Goal: Information Seeking & Learning: Compare options

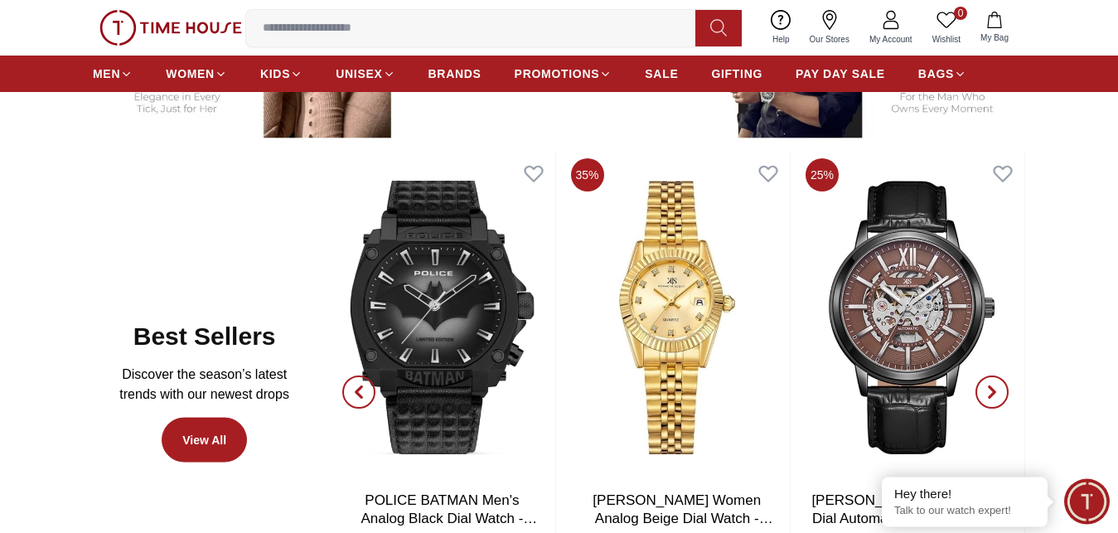
scroll to position [845, 0]
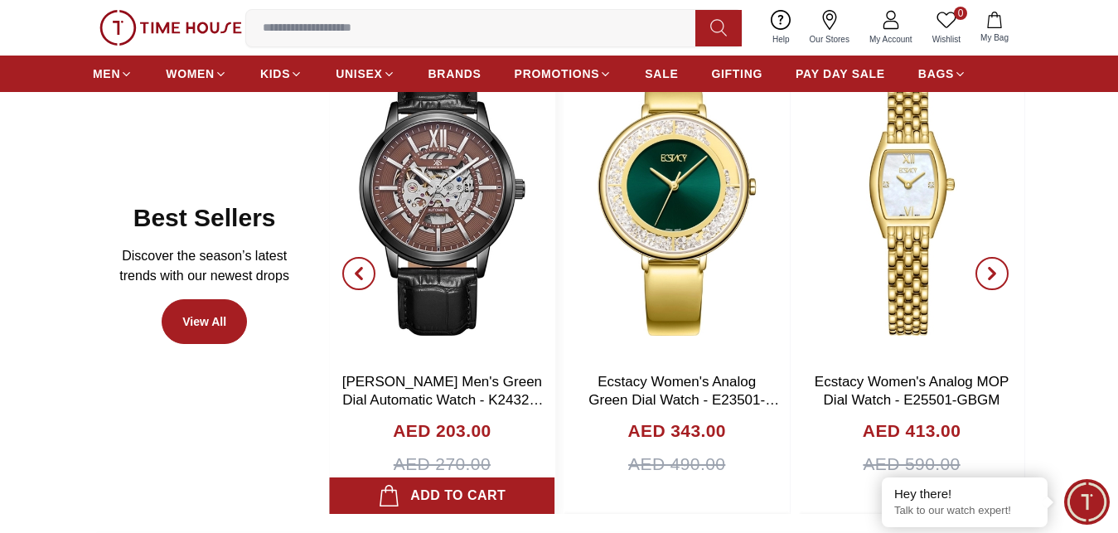
click at [481, 246] on img at bounding box center [441, 198] width 225 height 331
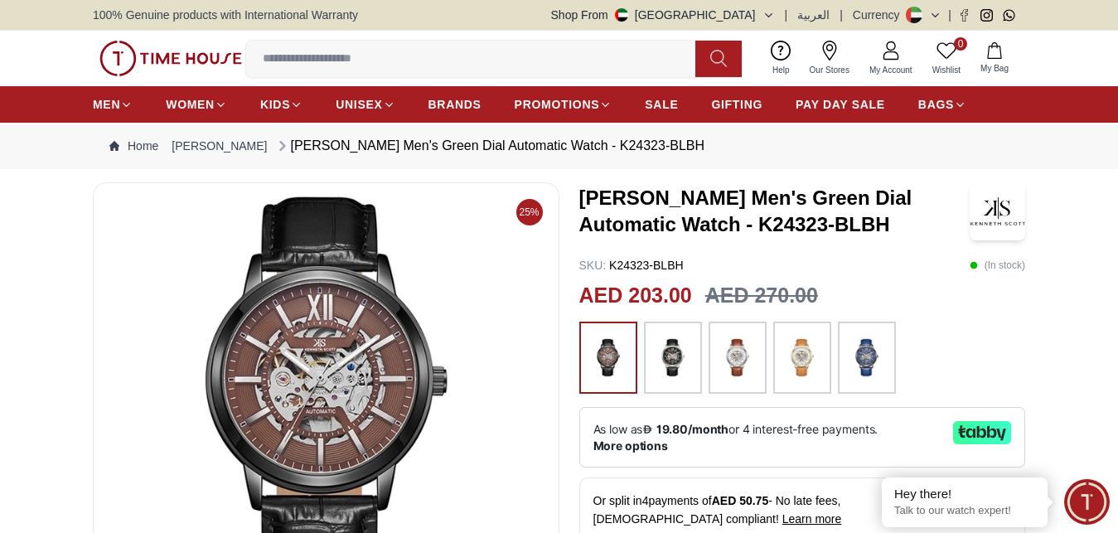
click at [681, 365] on img at bounding box center [672, 358] width 41 height 56
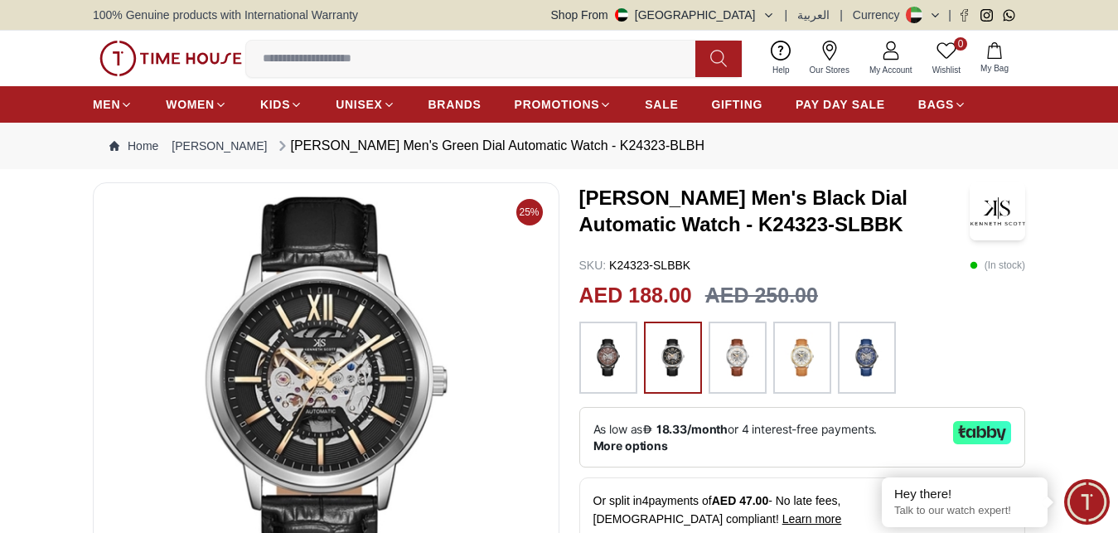
click at [749, 363] on img at bounding box center [737, 358] width 41 height 56
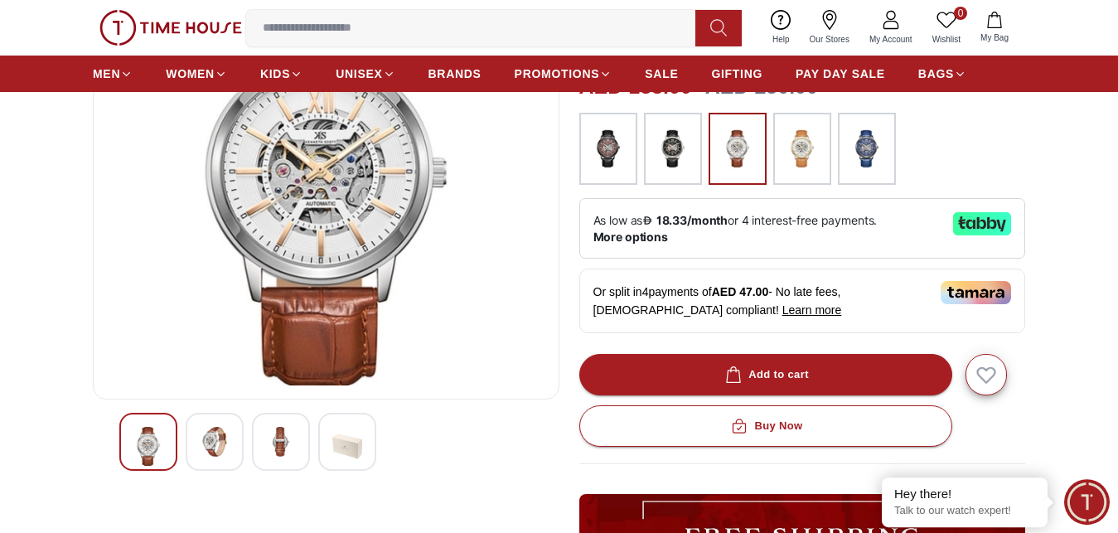
scroll to position [254, 0]
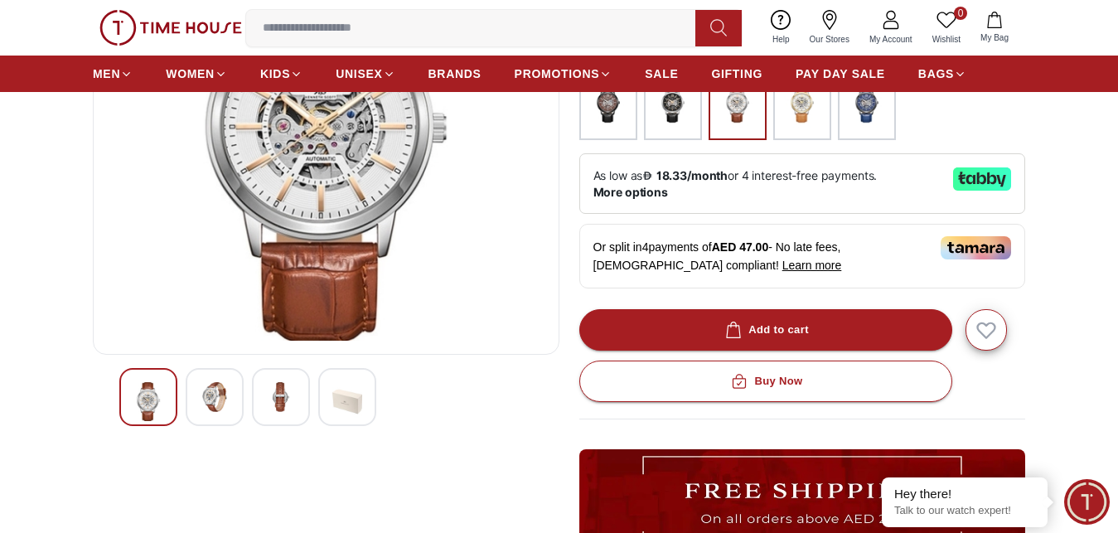
click at [223, 398] on img at bounding box center [215, 397] width 30 height 30
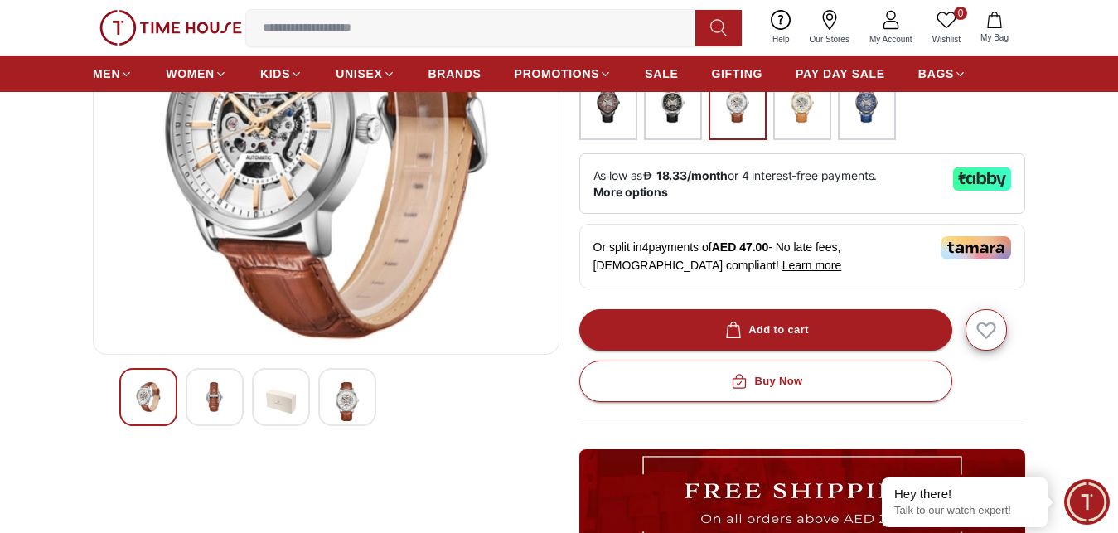
click at [350, 404] on img at bounding box center [347, 401] width 30 height 39
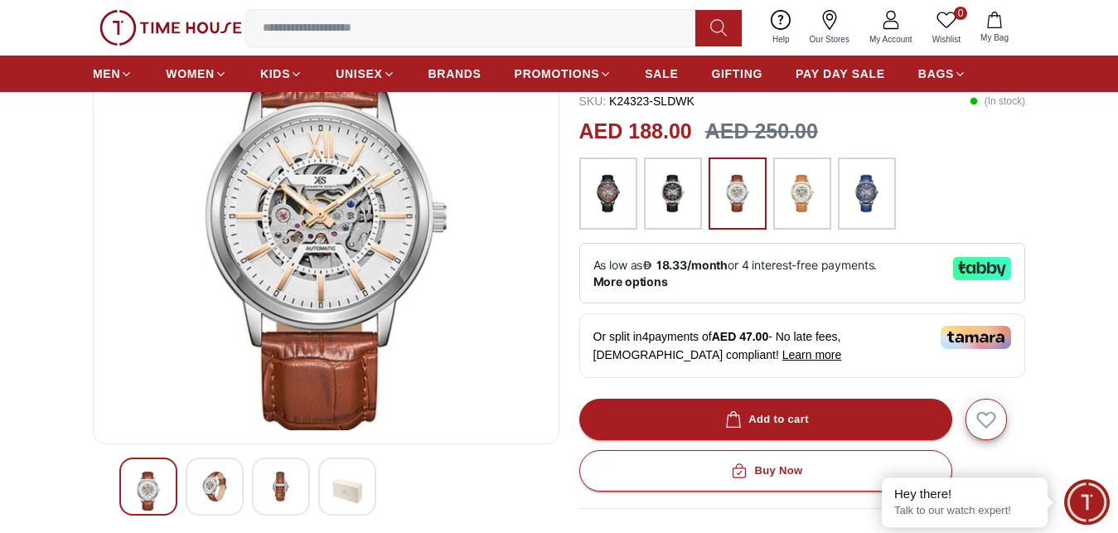
scroll to position [85, 0]
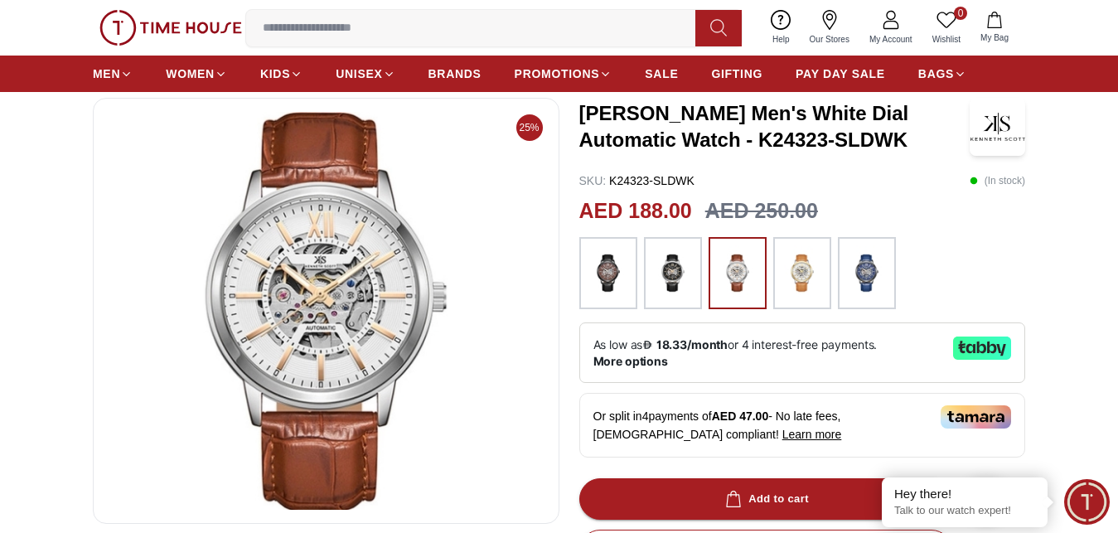
click at [800, 260] on img at bounding box center [801, 273] width 41 height 56
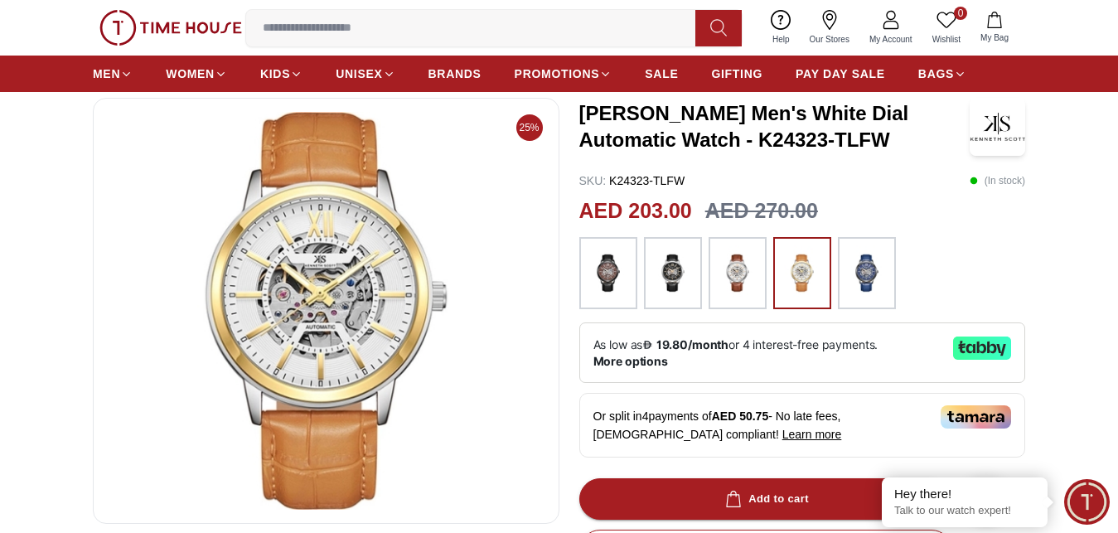
click at [863, 271] on img at bounding box center [866, 273] width 41 height 56
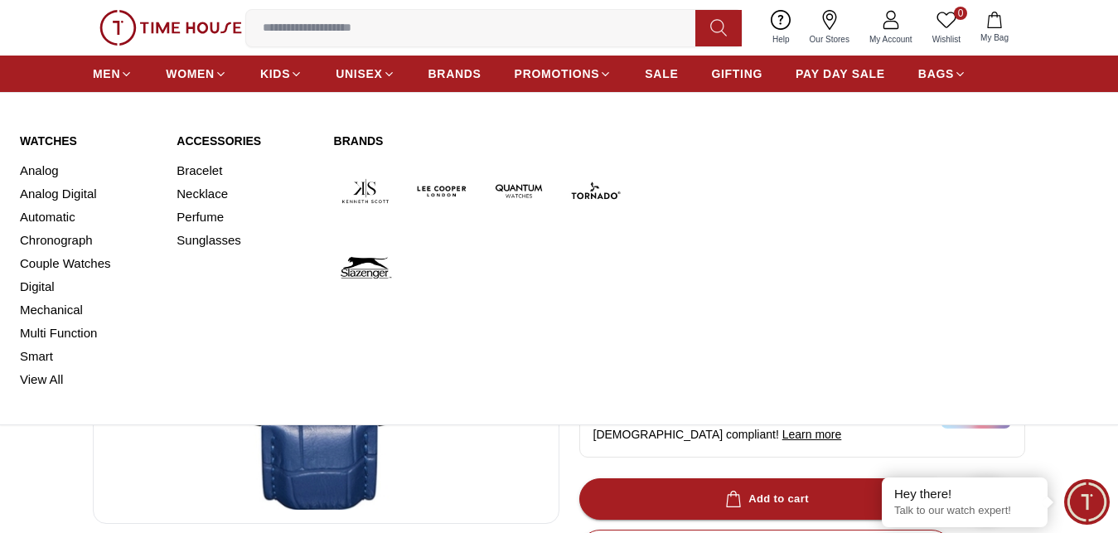
click at [46, 136] on link "Watches" at bounding box center [88, 141] width 137 height 17
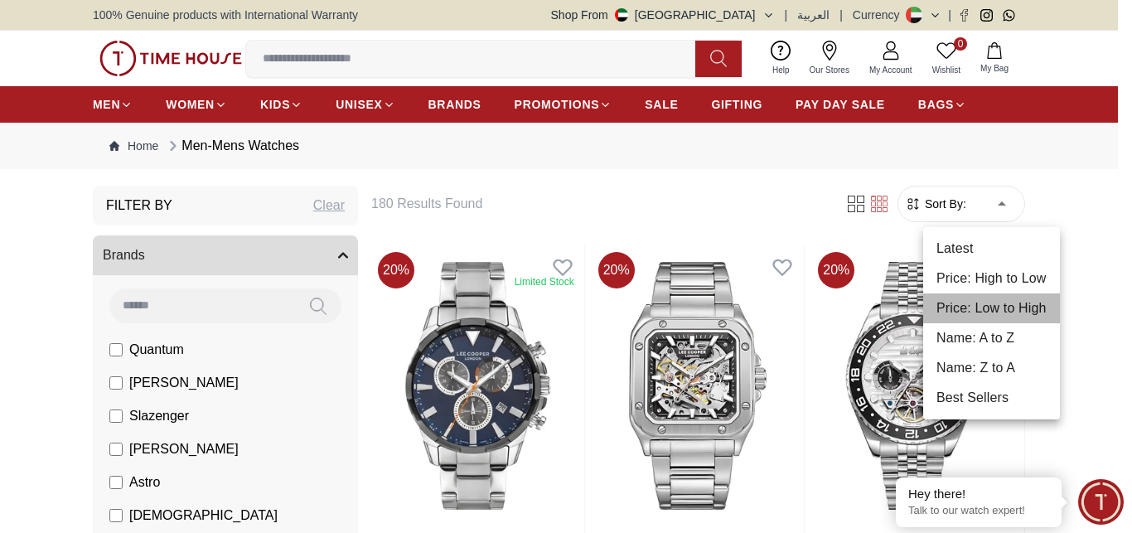
click at [986, 302] on li "Price: Low to High" at bounding box center [991, 308] width 137 height 30
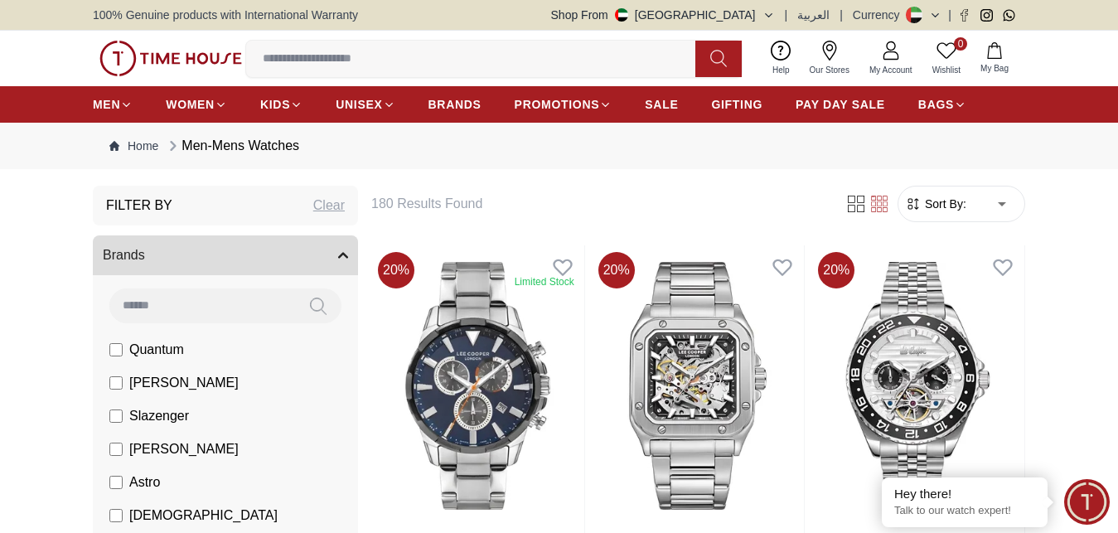
type input "*"
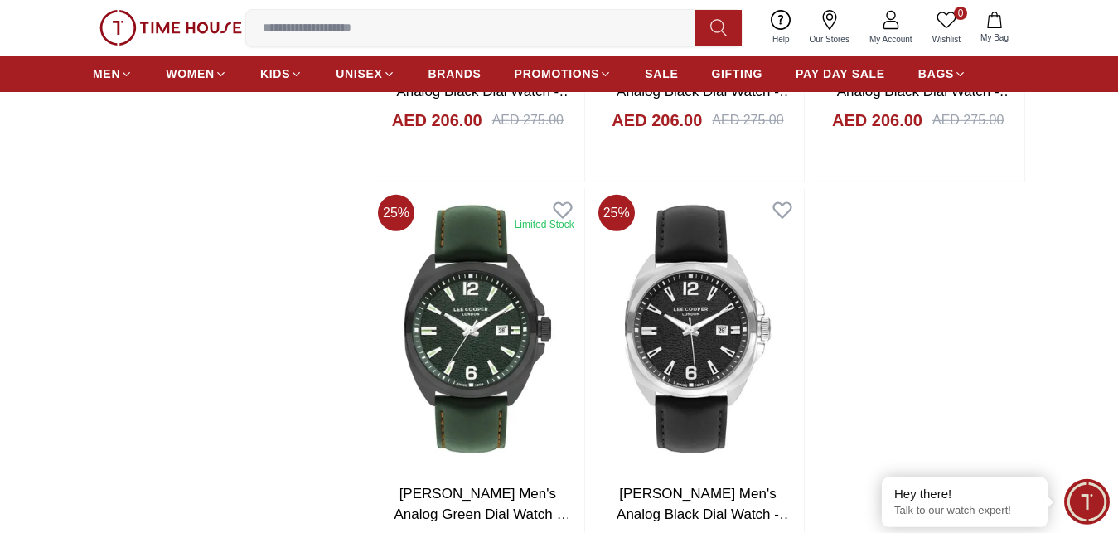
scroll to position [2704, 0]
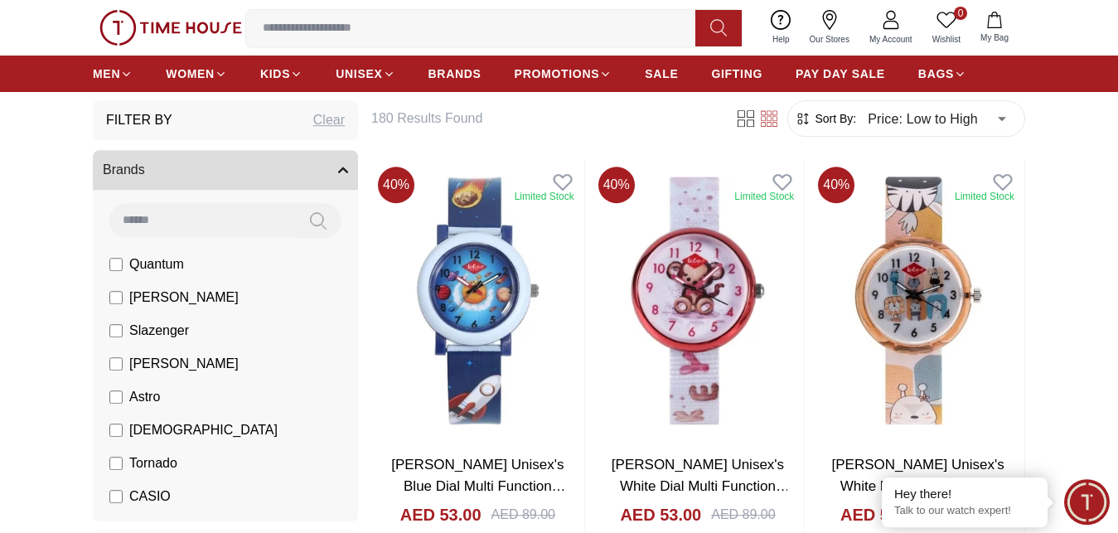
scroll to position [85, 0]
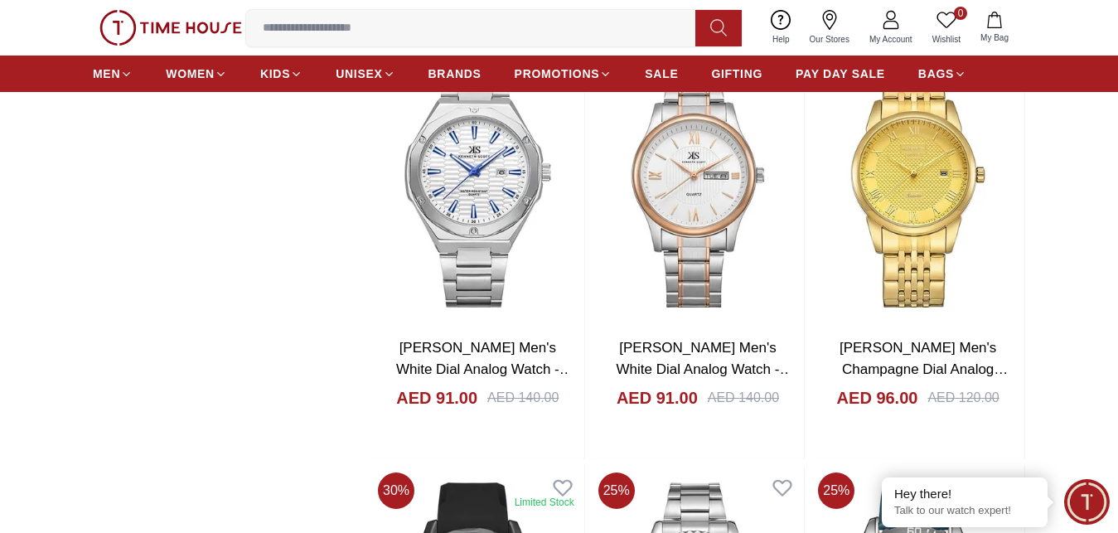
scroll to position [2366, 0]
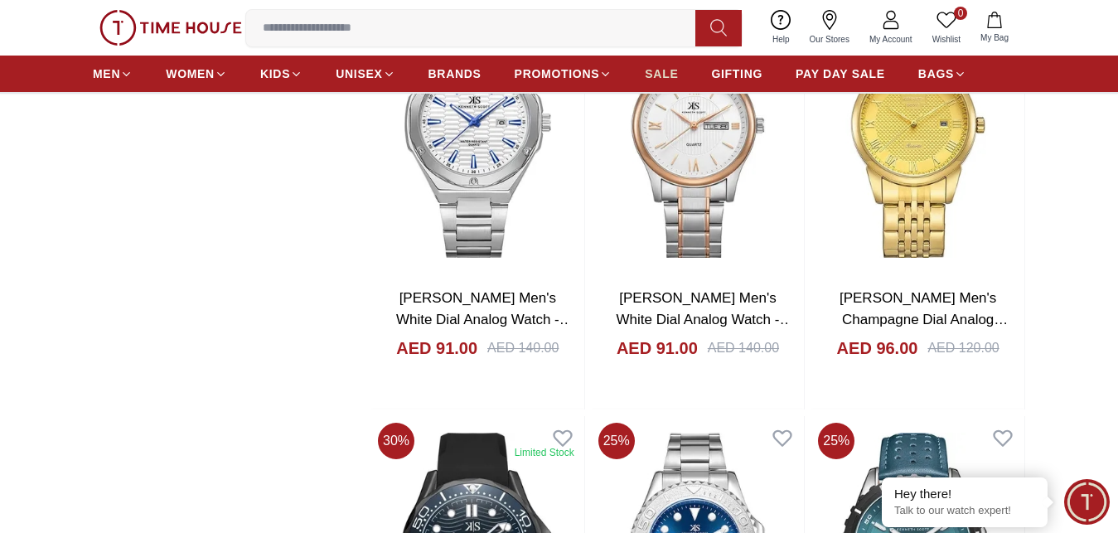
click at [669, 79] on span "SALE" at bounding box center [661, 73] width 33 height 17
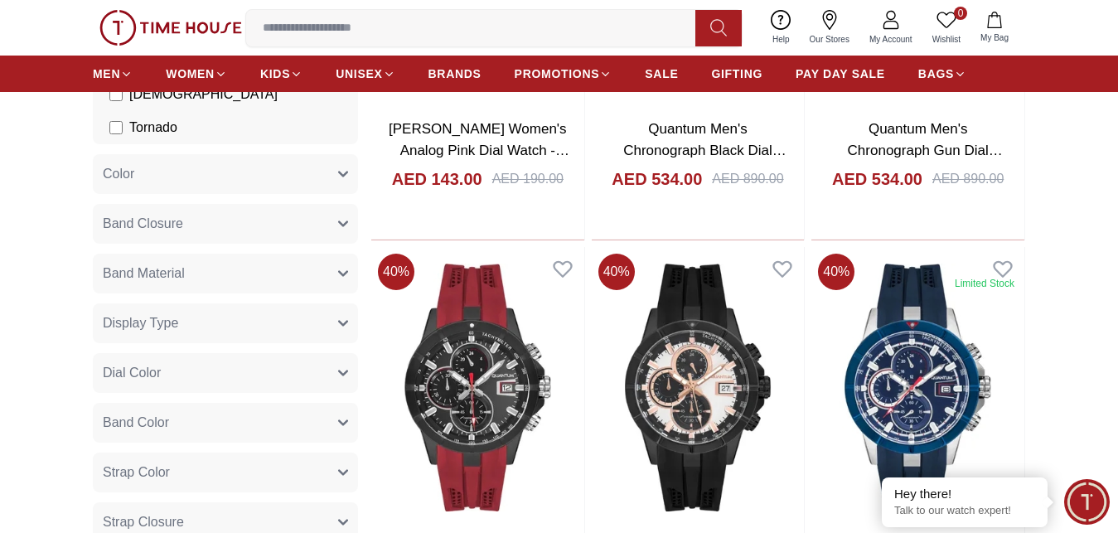
scroll to position [423, 0]
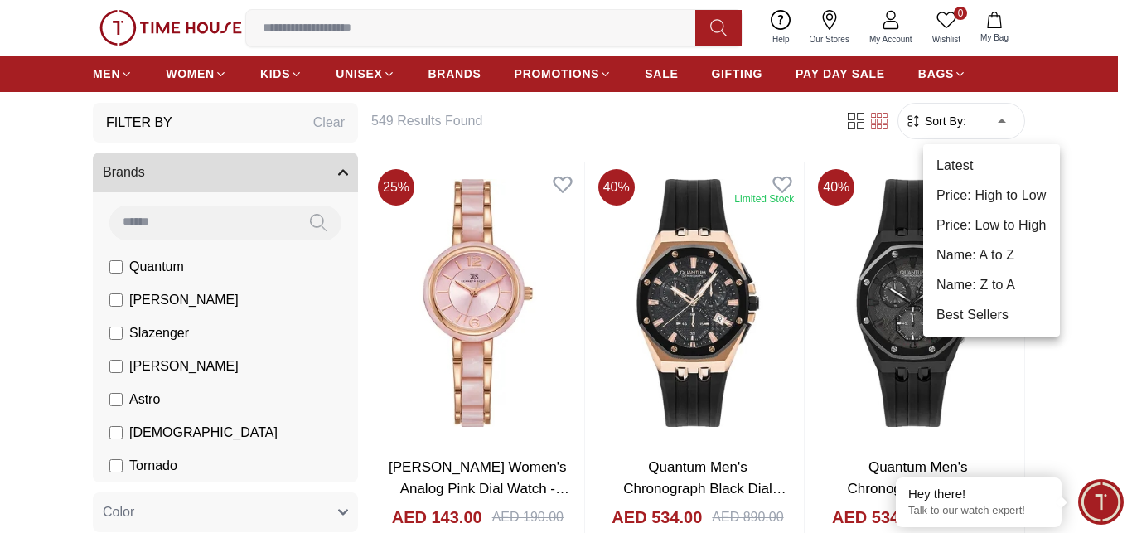
click at [975, 313] on li "Best Sellers" at bounding box center [991, 315] width 137 height 30
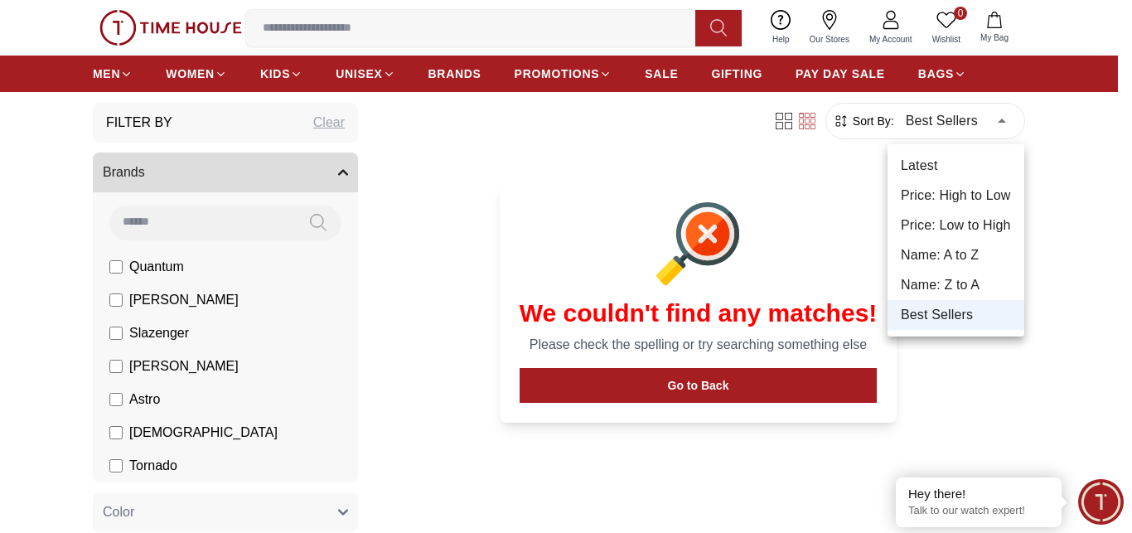
click at [954, 163] on li "Latest" at bounding box center [955, 166] width 137 height 30
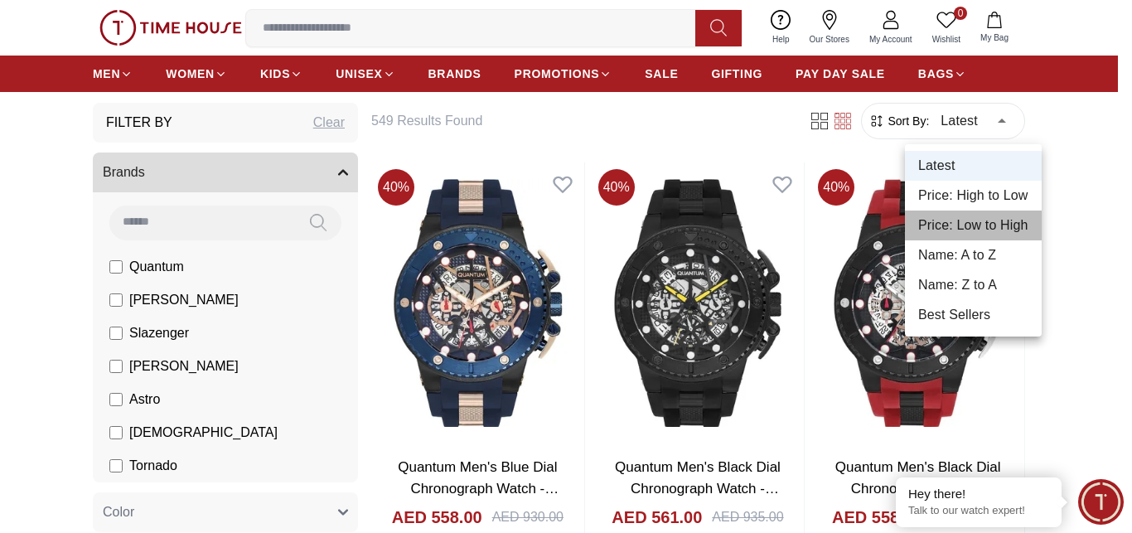
click at [975, 226] on li "Price: Low to High" at bounding box center [973, 225] width 137 height 30
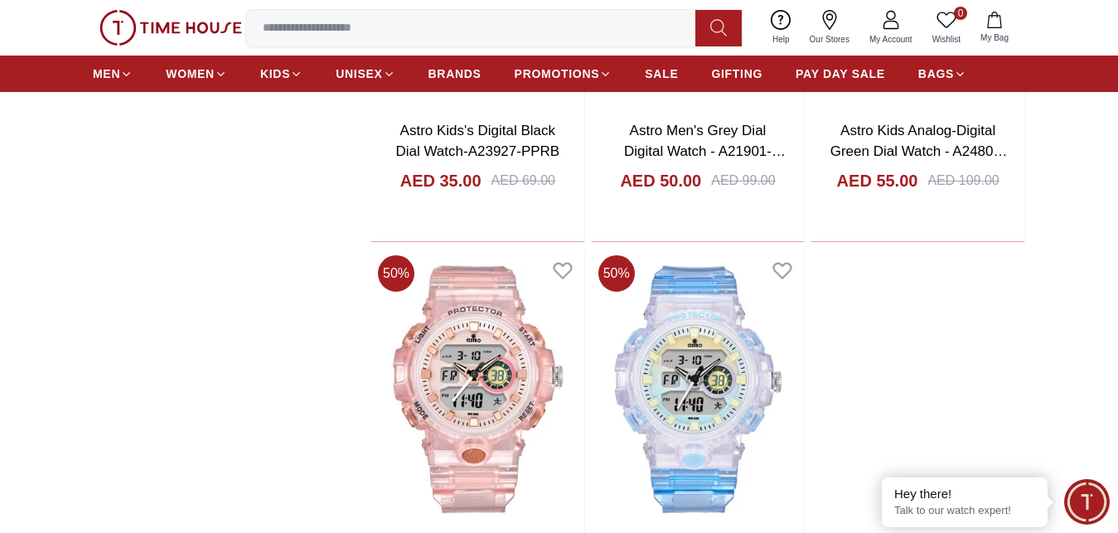
scroll to position [3042, 0]
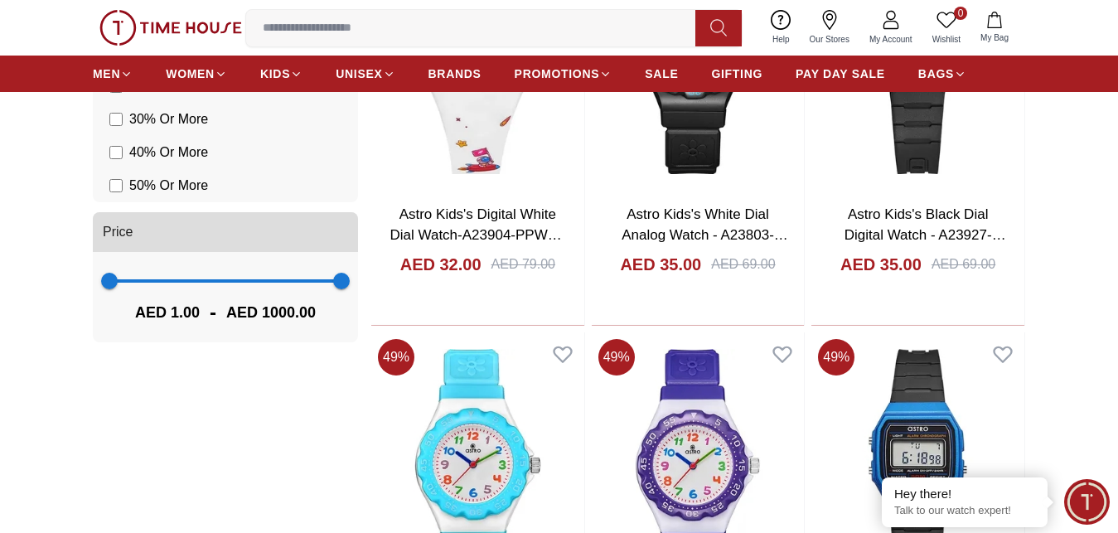
scroll to position [1268, 0]
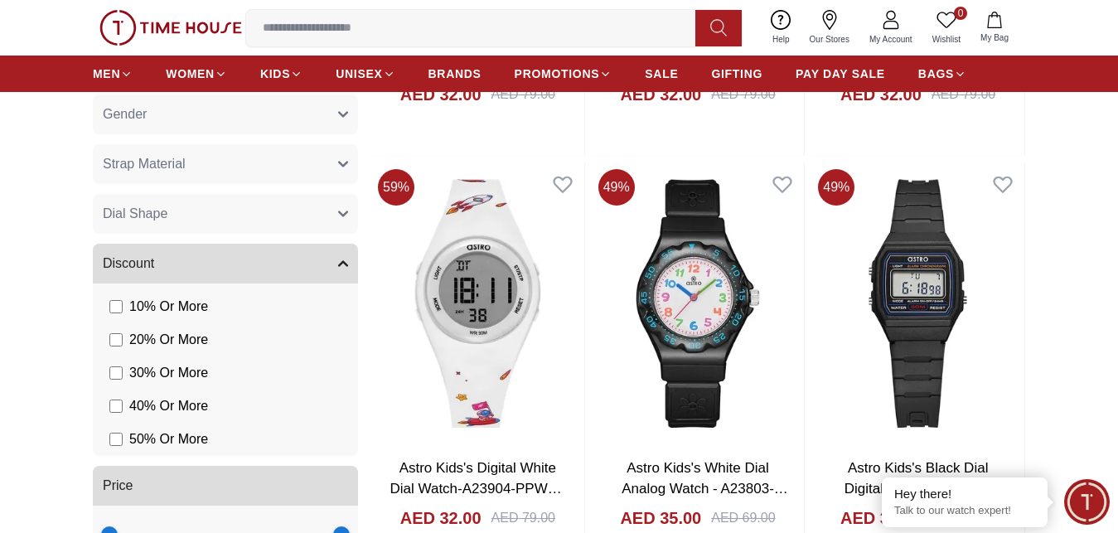
scroll to position [1099, 0]
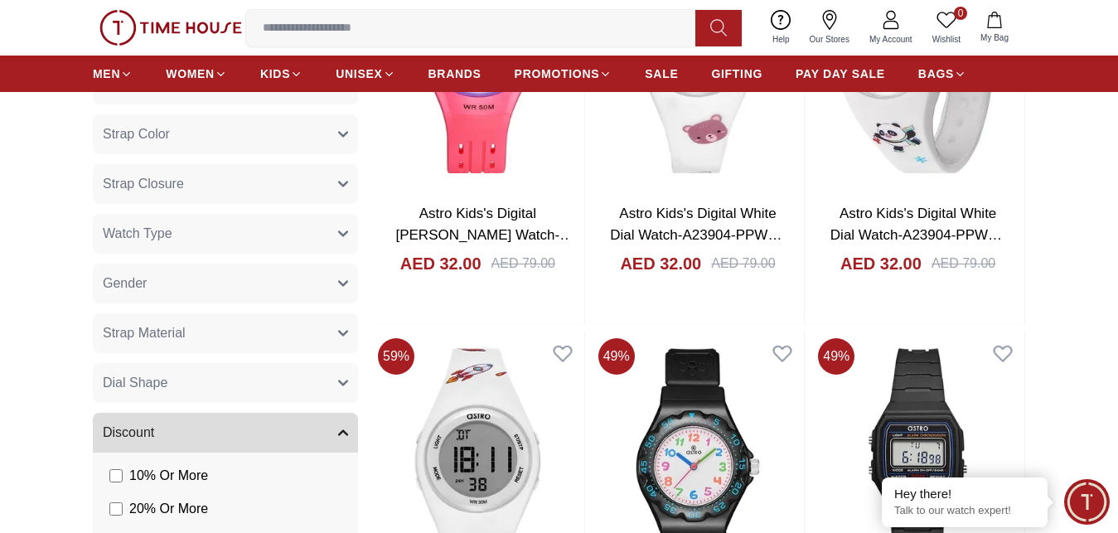
click at [336, 287] on button "Gender" at bounding box center [225, 283] width 265 height 40
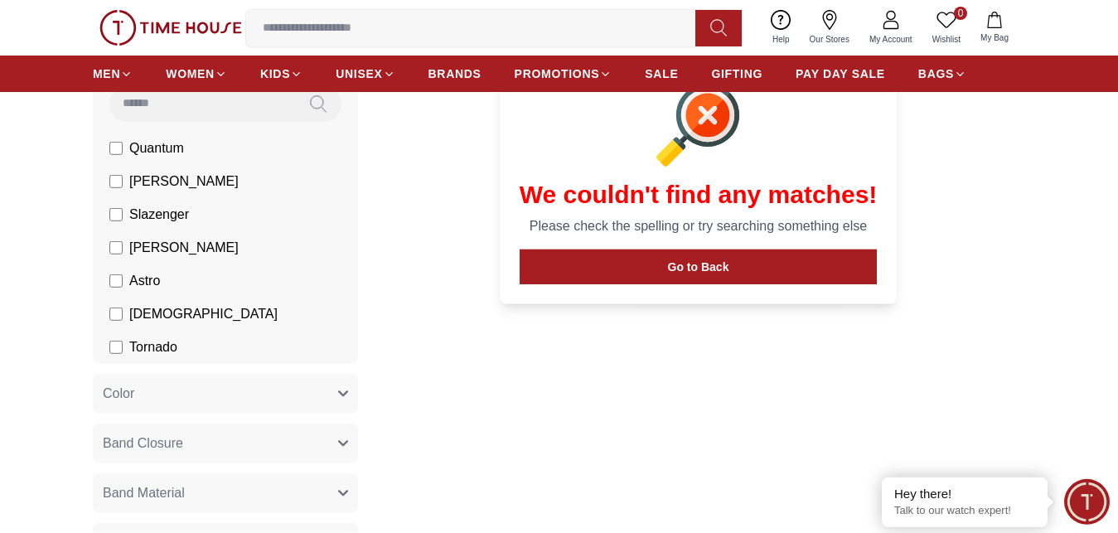
scroll to position [592, 0]
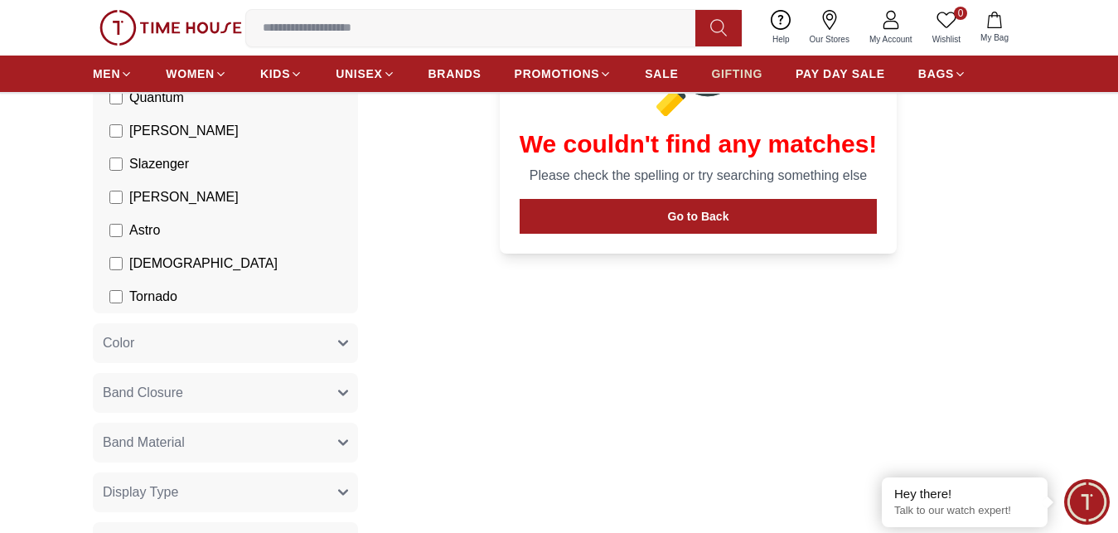
click at [723, 72] on span "GIFTING" at bounding box center [736, 73] width 51 height 17
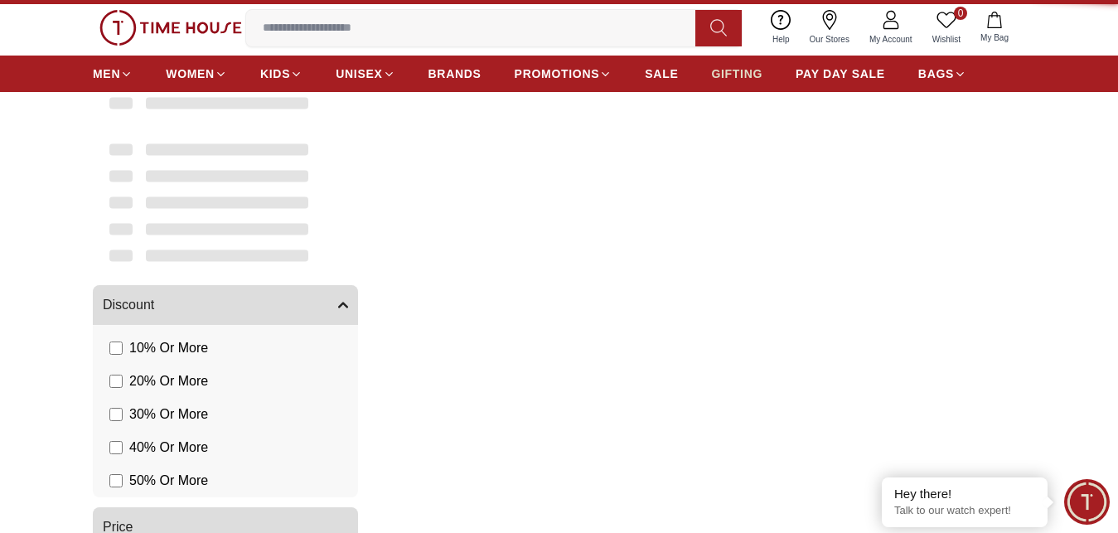
type input "******"
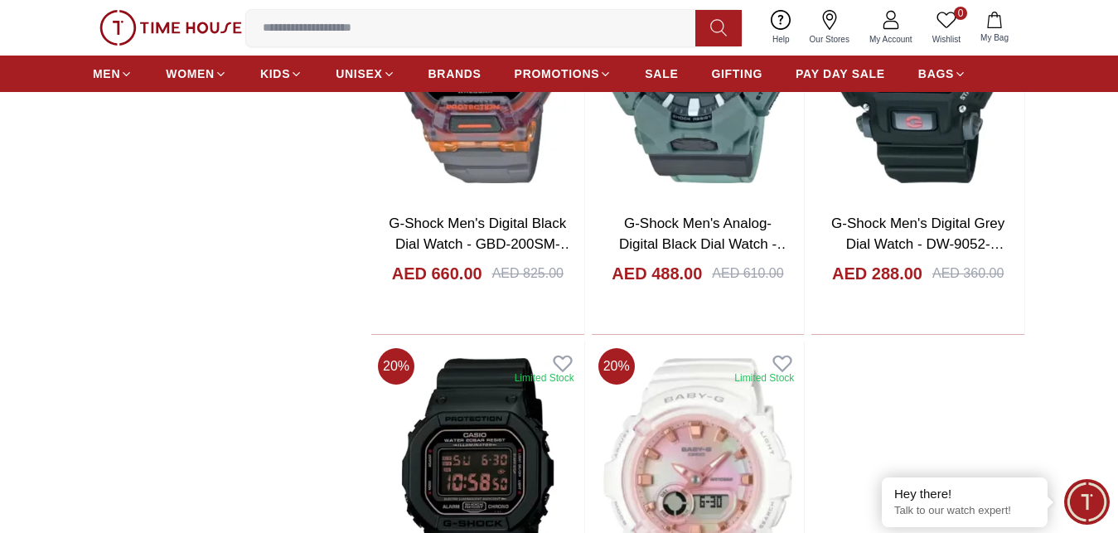
scroll to position [3127, 0]
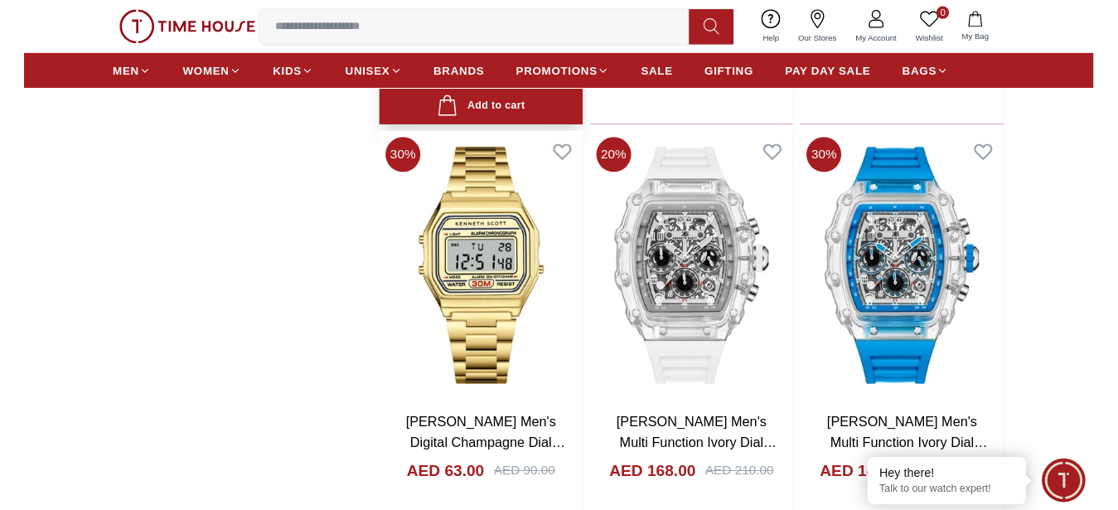
scroll to position [7099, 0]
